Goal: Transaction & Acquisition: Download file/media

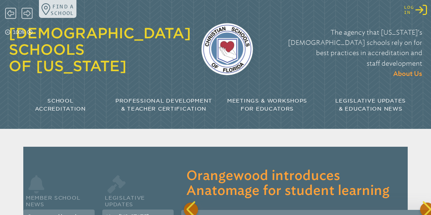
click at [420, 7] on icon at bounding box center [422, 10] width 12 height 10
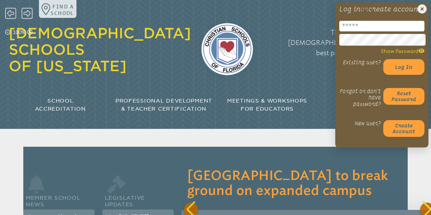
scroll to position [0, 259]
click at [404, 31] on input "email" at bounding box center [382, 26] width 85 height 11
click at [378, 31] on input "email" at bounding box center [382, 26] width 85 height 11
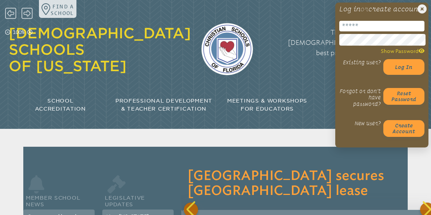
scroll to position [0, 518]
click at [349, 31] on input "email" at bounding box center [382, 26] width 85 height 11
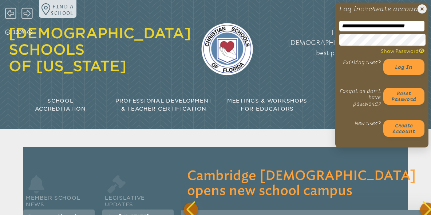
scroll to position [0, 1554]
type input "**********"
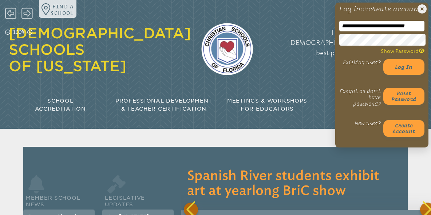
scroll to position [0, 1813]
click at [384, 59] on button "Log in" at bounding box center [405, 67] width 42 height 16
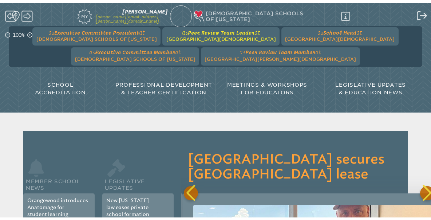
scroll to position [0, 518]
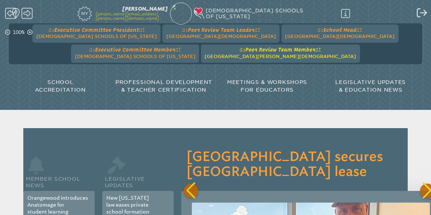
click at [205, 55] on span "[GEOGRAPHIC_DATA][PERSON_NAME][DEMOGRAPHIC_DATA]" at bounding box center [281, 56] width 152 height 5
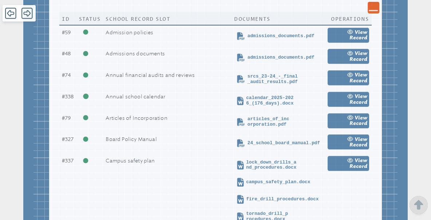
scroll to position [243, 0]
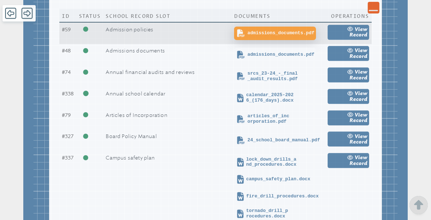
click at [281, 36] on span "admissions_documents.pdf" at bounding box center [281, 33] width 67 height 5
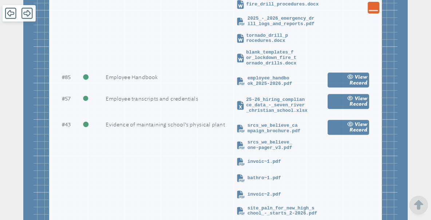
scroll to position [1156, 0]
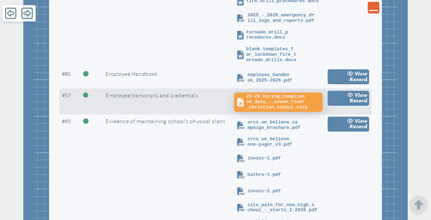
click at [270, 110] on span "25-26_hiring_compliance_data_-_seven_river_christian_school.xlsx" at bounding box center [283, 102] width 75 height 16
click at [285, 110] on span "25-26_hiring_compliance_data_-_seven_river_christian_school.xlsx" at bounding box center [283, 102] width 75 height 16
click at [300, 110] on span "25-26_hiring_compliance_data_-_seven_river_christian_school.xlsx" at bounding box center [283, 102] width 75 height 16
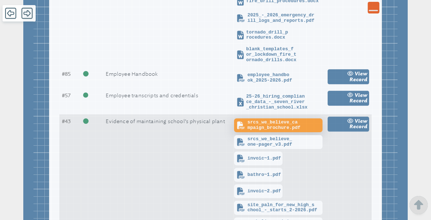
click at [266, 130] on span "srcs_we_believe_campaign_brochure.pdf" at bounding box center [285, 125] width 74 height 11
